Goal: Task Accomplishment & Management: Manage account settings

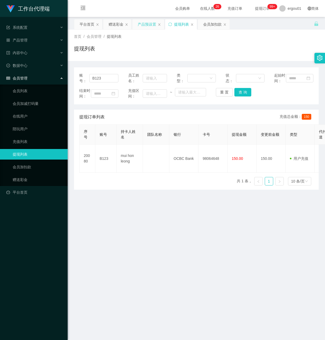
drag, startPoint x: 147, startPoint y: 25, endPoint x: 141, endPoint y: 27, distance: 6.5
click at [147, 25] on div "产品预设置" at bounding box center [146, 24] width 18 height 10
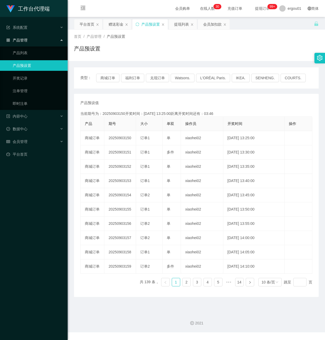
click at [20, 184] on div "工作台代理端 系统配置 产品管理 产品列表 产品预设置 开奖记录 注单管理 即时注单 内容中心 数据中心 会员管理 平台首页" at bounding box center [34, 170] width 68 height 340
drag, startPoint x: 29, startPoint y: 137, endPoint x: 24, endPoint y: 139, distance: 5.8
click at [28, 137] on div "会员管理" at bounding box center [34, 141] width 68 height 11
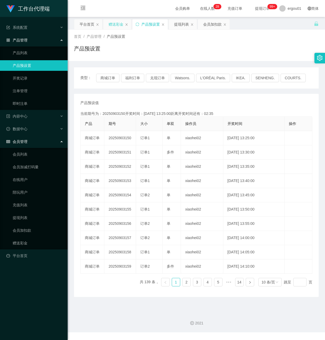
click at [116, 23] on div "赠送彩金" at bounding box center [115, 24] width 15 height 10
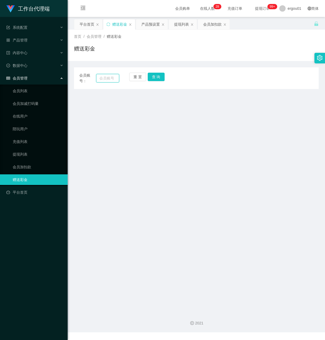
click at [108, 77] on input "text" at bounding box center [107, 78] width 23 height 8
paste input "HWH5287"
type input "HWH5287"
drag, startPoint x: 152, startPoint y: 76, endPoint x: 153, endPoint y: 82, distance: 5.6
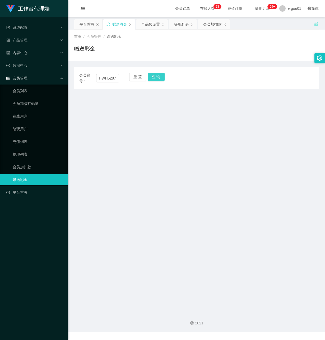
click at [152, 76] on button "查 询" at bounding box center [155, 77] width 17 height 8
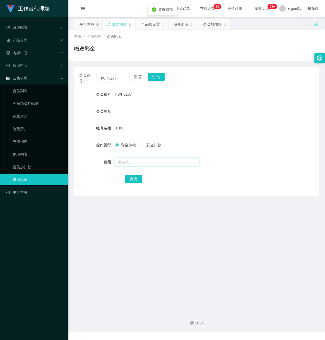
click at [132, 165] on input "text" at bounding box center [157, 162] width 84 height 8
type input "100"
drag, startPoint x: 136, startPoint y: 179, endPoint x: 133, endPoint y: 179, distance: 2.9
click at [136, 179] on button "确 定" at bounding box center [133, 179] width 17 height 8
drag, startPoint x: 131, startPoint y: 256, endPoint x: 83, endPoint y: 201, distance: 73.3
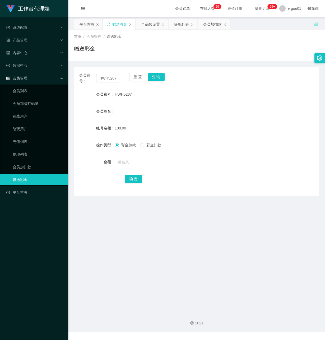
click at [131, 252] on main "关闭左侧 关闭右侧 关闭其它 刷新页面 平台首页 赠送彩金 产品预设置 提现列表 会员加扣款 首页 / 会员管理 / 赠送彩金 / 赠送彩金 会员账号： HW…" at bounding box center [196, 162] width 257 height 290
click at [26, 85] on link "会员列表" at bounding box center [38, 90] width 51 height 11
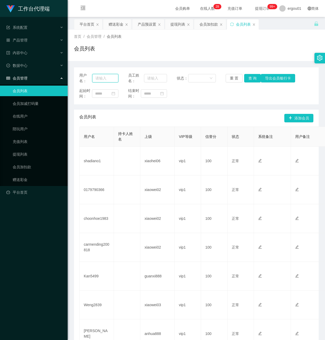
click at [102, 80] on input "text" at bounding box center [105, 78] width 26 height 8
paste input "HWH5287"
type input "HWH5287"
click at [249, 78] on button "查 询" at bounding box center [252, 78] width 17 height 8
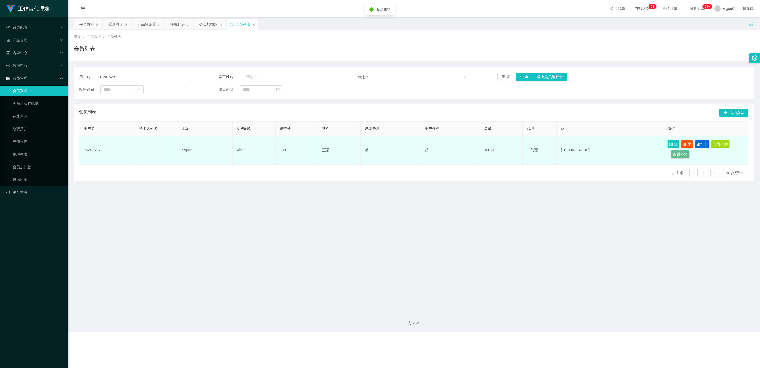
click at [324, 144] on button "账 变" at bounding box center [687, 144] width 12 height 8
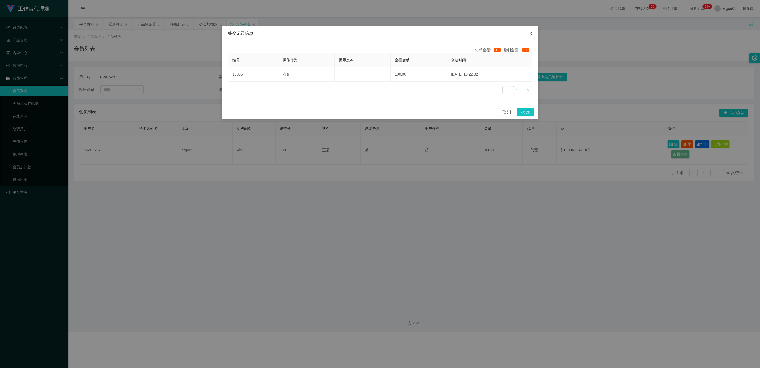
click at [324, 35] on icon "图标: close" at bounding box center [531, 33] width 4 height 4
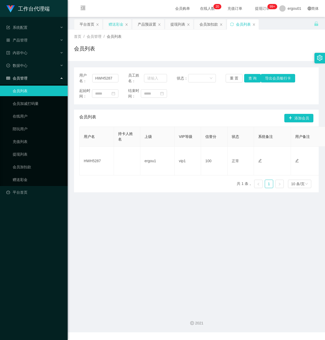
click at [117, 25] on div "赠送彩金" at bounding box center [115, 24] width 15 height 10
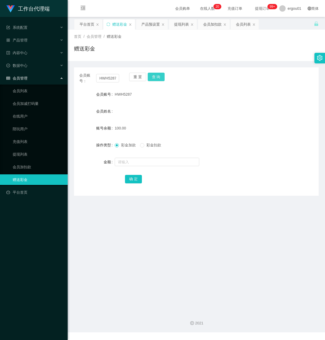
click at [158, 74] on button "查 询" at bounding box center [155, 77] width 17 height 8
click at [153, 77] on button "查 询" at bounding box center [155, 77] width 17 height 8
drag, startPoint x: 108, startPoint y: 290, endPoint x: 201, endPoint y: 201, distance: 129.3
click at [121, 275] on main "关闭左侧 关闭右侧 关闭其它 刷新页面 平台首页 赠送彩金 产品预设置 提现列表 会员加扣款 会员列表 首页 / 会员管理 / 赠送彩金 / 赠送彩金 会员账…" at bounding box center [196, 162] width 257 height 290
click at [154, 71] on div "会员账号： HWH5287 重 置 查 询 会员账号 HWH5287 会员姓名 Hooi Woon Han 账号余额 150.00 操作类型 彩金加款 彩金扣…" at bounding box center [196, 131] width 244 height 128
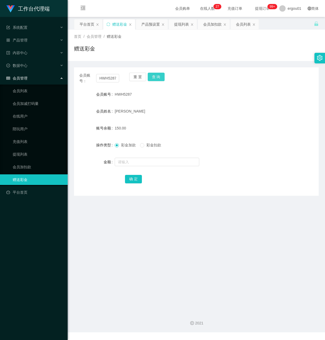
click at [160, 75] on button "查 询" at bounding box center [155, 77] width 17 height 8
click at [108, 79] on input "HWH5287" at bounding box center [107, 78] width 23 height 8
click at [17, 149] on link "提现列表" at bounding box center [38, 154] width 51 height 11
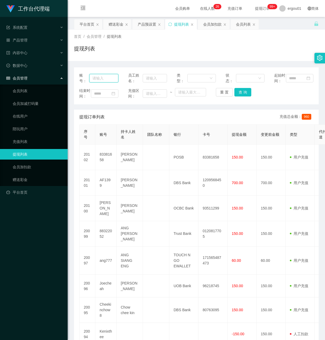
click at [101, 81] on input "text" at bounding box center [103, 78] width 29 height 8
paste input "HWH5287"
type input "HWH5287"
click at [240, 96] on button "查 询" at bounding box center [242, 92] width 17 height 8
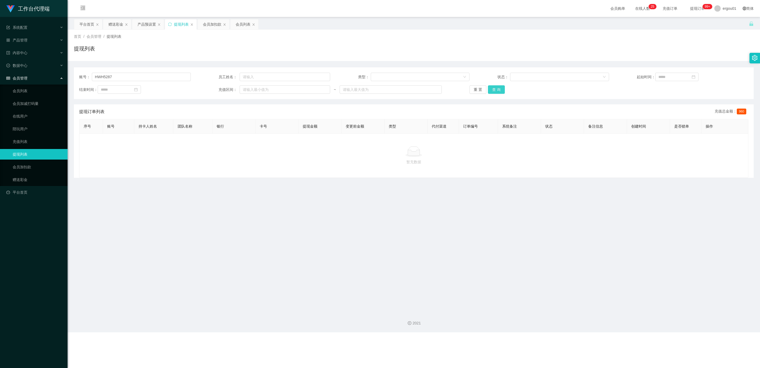
click at [324, 89] on button "查 询" at bounding box center [496, 89] width 17 height 8
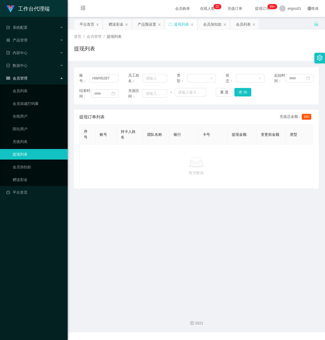
click at [123, 260] on main "关闭左侧 关闭右侧 关闭其它 刷新页面 平台首页 赠送彩金 产品预设置 提现列表 会员加扣款 会员列表 首页 / 会员管理 / 提现列表 / 提现列表 账号：…" at bounding box center [196, 162] width 257 height 290
drag, startPoint x: 243, startPoint y: 97, endPoint x: 245, endPoint y: 100, distance: 3.8
click at [243, 96] on button "查 询" at bounding box center [242, 92] width 17 height 8
click at [122, 25] on div "赠送彩金" at bounding box center [115, 24] width 15 height 10
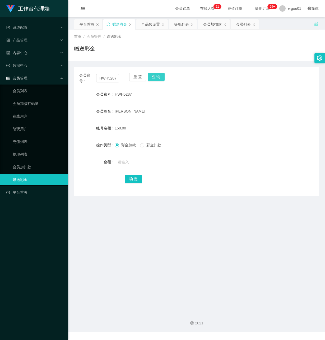
click at [158, 75] on button "查 询" at bounding box center [155, 77] width 17 height 8
click at [89, 239] on main "关闭左侧 关闭右侧 关闭其它 刷新页面 平台首页 赠送彩金 产品预设置 提现列表 会员加扣款 会员列表 首页 / 会员管理 / 赠送彩金 / 赠送彩金 会员账…" at bounding box center [196, 162] width 257 height 290
click at [158, 76] on button "查 询" at bounding box center [155, 77] width 17 height 8
click at [158, 75] on button "查 询" at bounding box center [155, 77] width 17 height 8
click at [21, 149] on link "提现列表" at bounding box center [38, 154] width 51 height 11
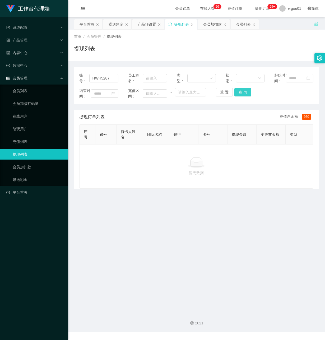
click at [242, 96] on button "查 询" at bounding box center [242, 92] width 17 height 8
click at [108, 241] on main "关闭左侧 关闭右侧 关闭其它 刷新页面 平台首页 赠送彩金 产品预设置 提现列表 会员加扣款 会员列表 首页 / 会员管理 / 提现列表 / 提现列表 账号：…" at bounding box center [196, 162] width 257 height 290
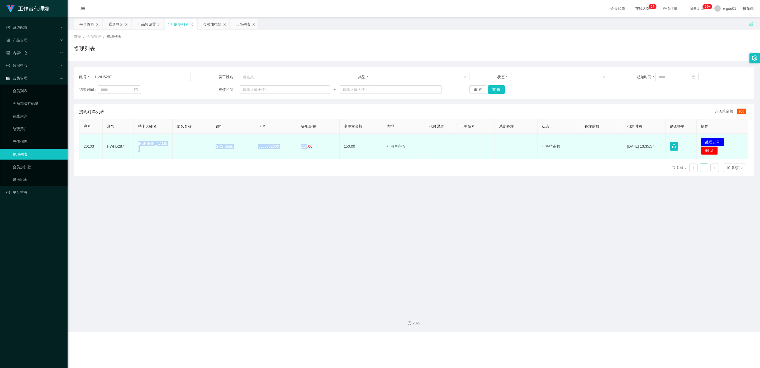
drag, startPoint x: 305, startPoint y: 144, endPoint x: 138, endPoint y: 146, distance: 167.0
click at [138, 146] on tr "20103 HWH5287 Hooi Woon Han GXS Bank 8883702600 150.00 150.00 用户充值 人工扣款 审核驳回 审核…" at bounding box center [413, 147] width 669 height 26
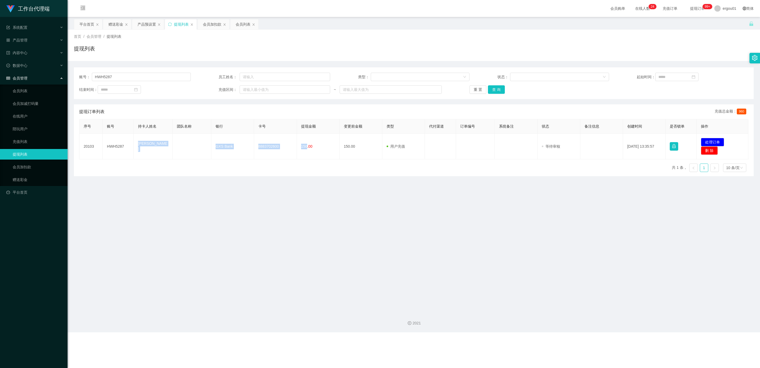
copy tr "Hooi Woon Han GXS Bank 8883702600 150"
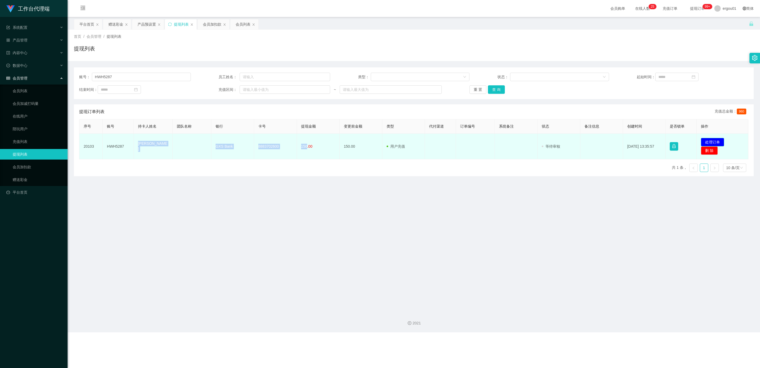
click at [324, 139] on button "处理订单" at bounding box center [712, 142] width 23 height 8
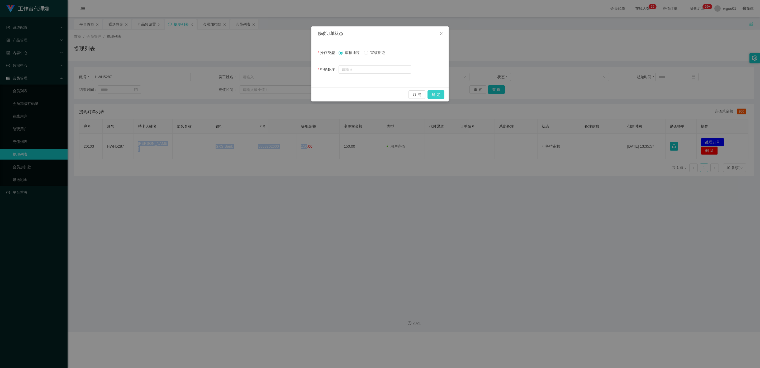
click at [324, 92] on button "确 定" at bounding box center [435, 94] width 17 height 8
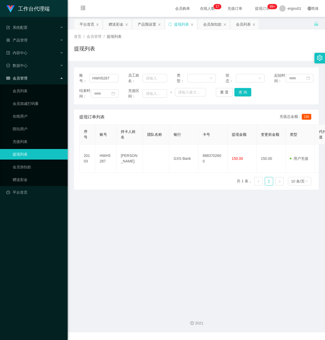
drag, startPoint x: 154, startPoint y: 257, endPoint x: 154, endPoint y: 232, distance: 24.8
click at [154, 247] on main "关闭左侧 关闭右侧 关闭其它 刷新页面 平台首页 赠送彩金 产品预设置 提现列表 会员加扣款 会员列表 首页 / 会员管理 / 提现列表 / 提现列表 账号：…" at bounding box center [196, 162] width 257 height 290
click at [135, 244] on main "关闭左侧 关闭右侧 关闭其它 刷新页面 平台首页 赠送彩金 产品预设置 提现列表 会员加扣款 会员列表 首页 / 会员管理 / 提现列表 / 提现列表 账号：…" at bounding box center [196, 162] width 257 height 290
